Goal: Find specific page/section: Find specific page/section

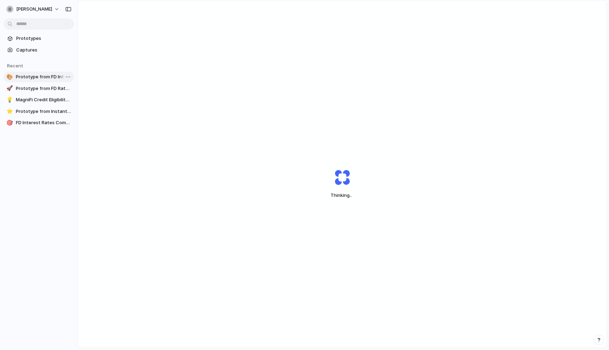
click at [38, 77] on span "Prototype from FD Interest Rates October 2025" at bounding box center [43, 76] width 55 height 7
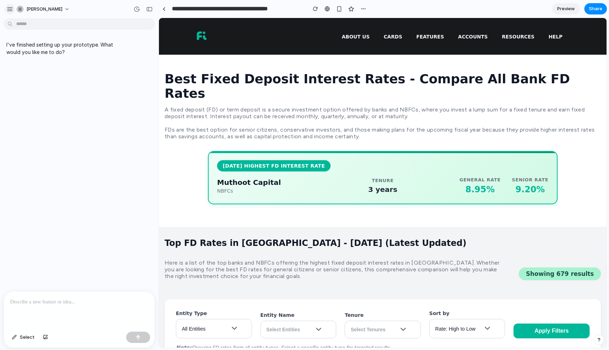
click at [9, 8] on div "button" at bounding box center [10, 9] width 6 height 6
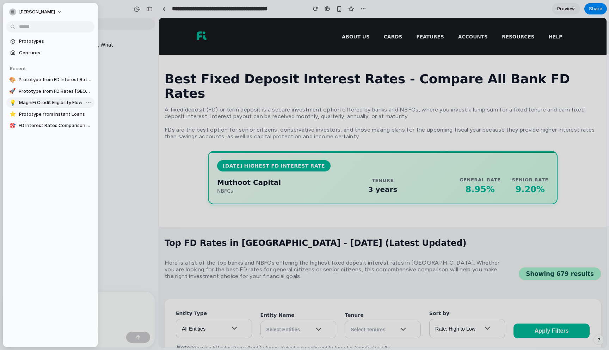
click at [53, 104] on span "MagniFi Credit Eligibility Flow" at bounding box center [55, 102] width 73 height 7
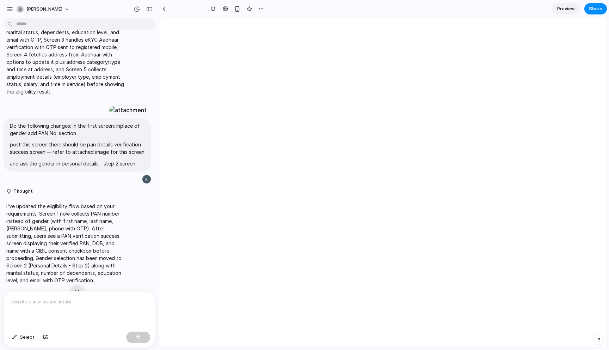
type input "**********"
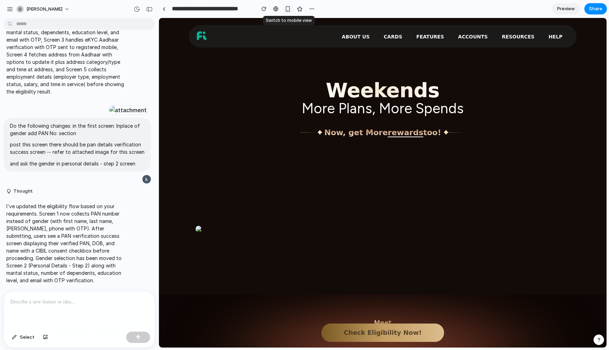
click at [288, 9] on div "button" at bounding box center [288, 9] width 6 height 6
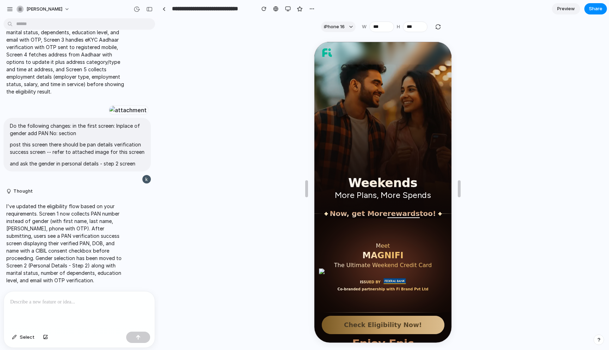
click at [394, 319] on button "Check Eligibility Now!" at bounding box center [382, 324] width 123 height 18
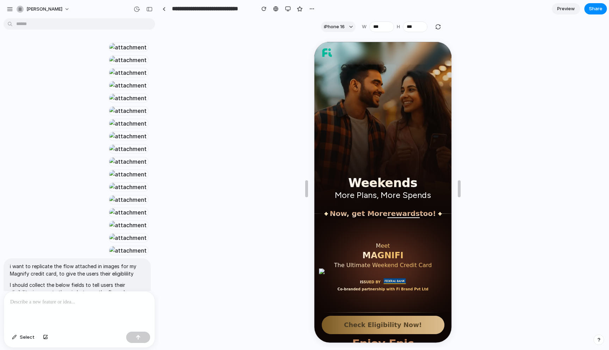
scroll to position [2428, 0]
